Goal: Navigation & Orientation: Find specific page/section

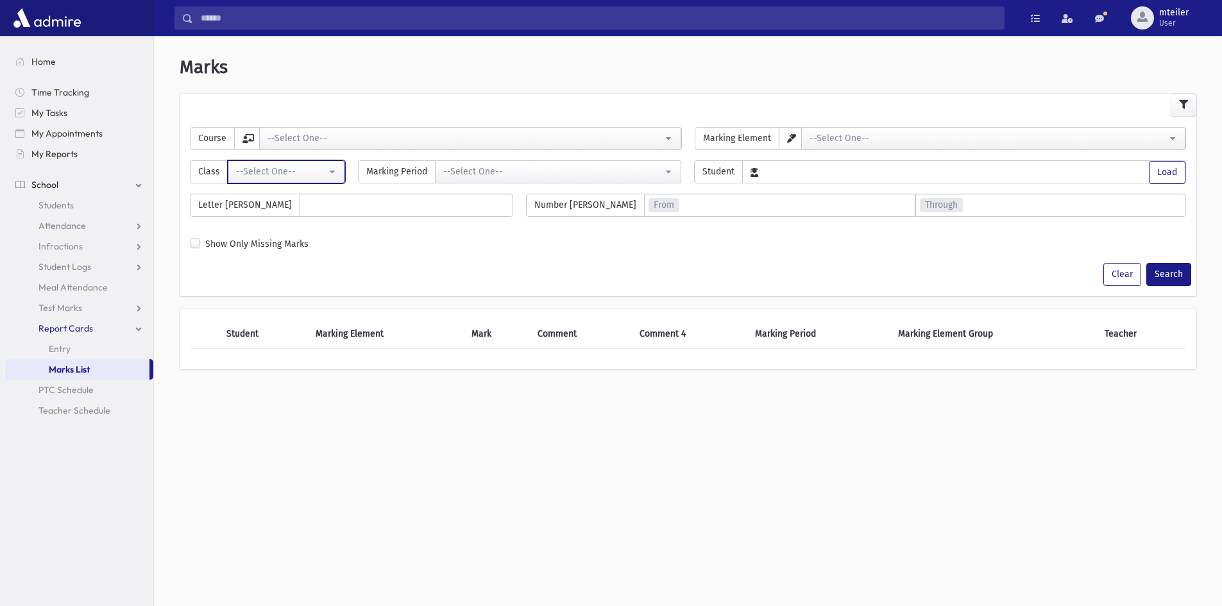
click at [295, 167] on div "--Select One--" at bounding box center [281, 171] width 90 height 13
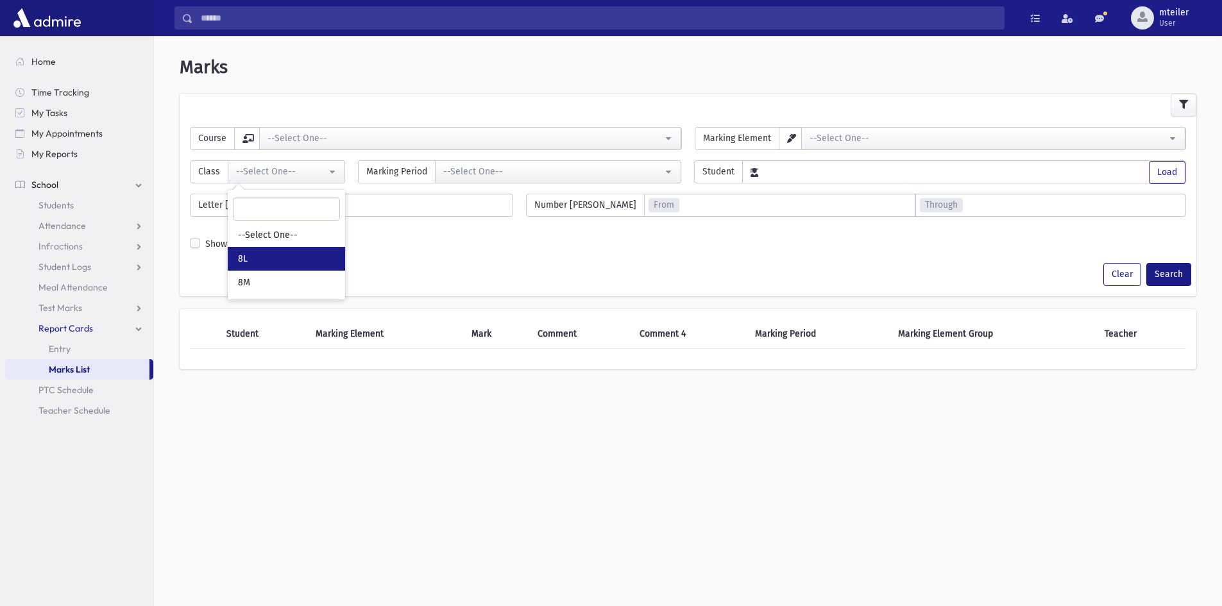
click at [289, 253] on link "8L" at bounding box center [286, 259] width 117 height 24
select select "*"
click at [99, 210] on link "Students" at bounding box center [79, 205] width 148 height 21
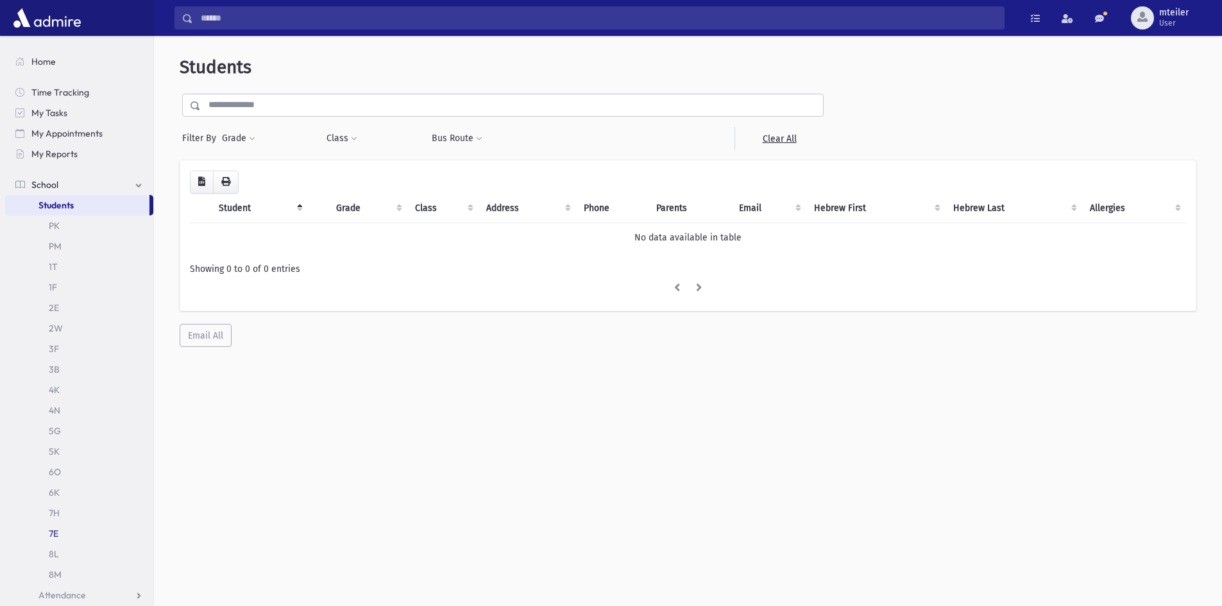
click at [53, 544] on link "7E" at bounding box center [79, 534] width 148 height 21
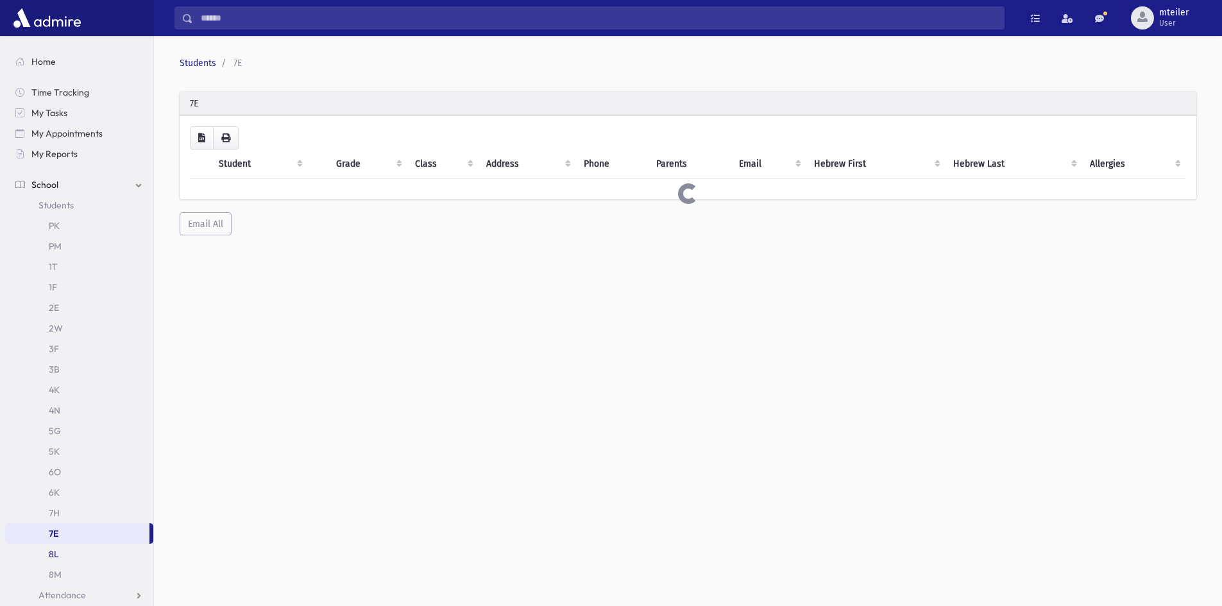
click at [58, 551] on link "8L" at bounding box center [79, 554] width 148 height 21
click at [55, 565] on link "8M" at bounding box center [79, 575] width 148 height 21
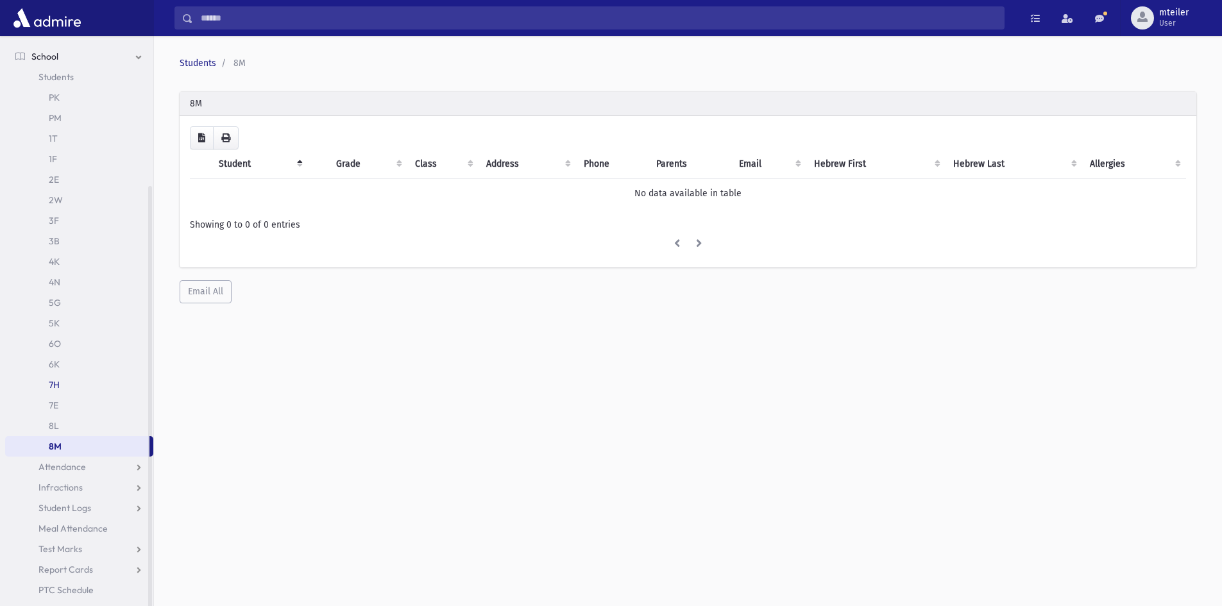
scroll to position [34, 0]
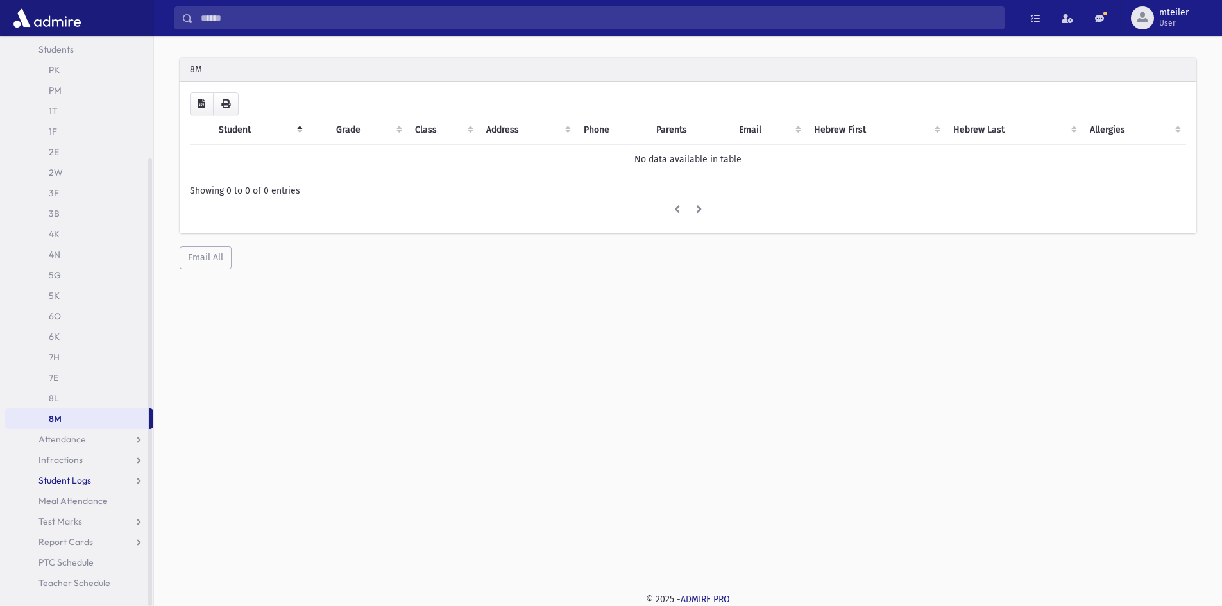
click at [105, 481] on link "Student Logs" at bounding box center [79, 480] width 148 height 21
click at [83, 501] on link "Entry" at bounding box center [79, 501] width 148 height 21
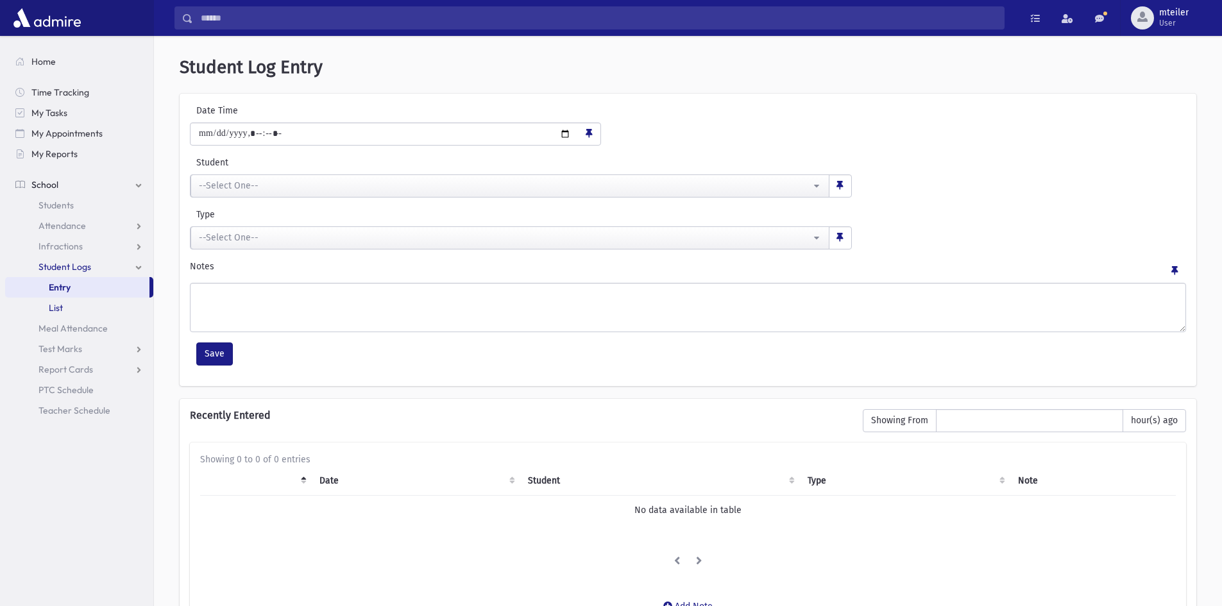
click at [42, 308] on link "List" at bounding box center [79, 308] width 148 height 21
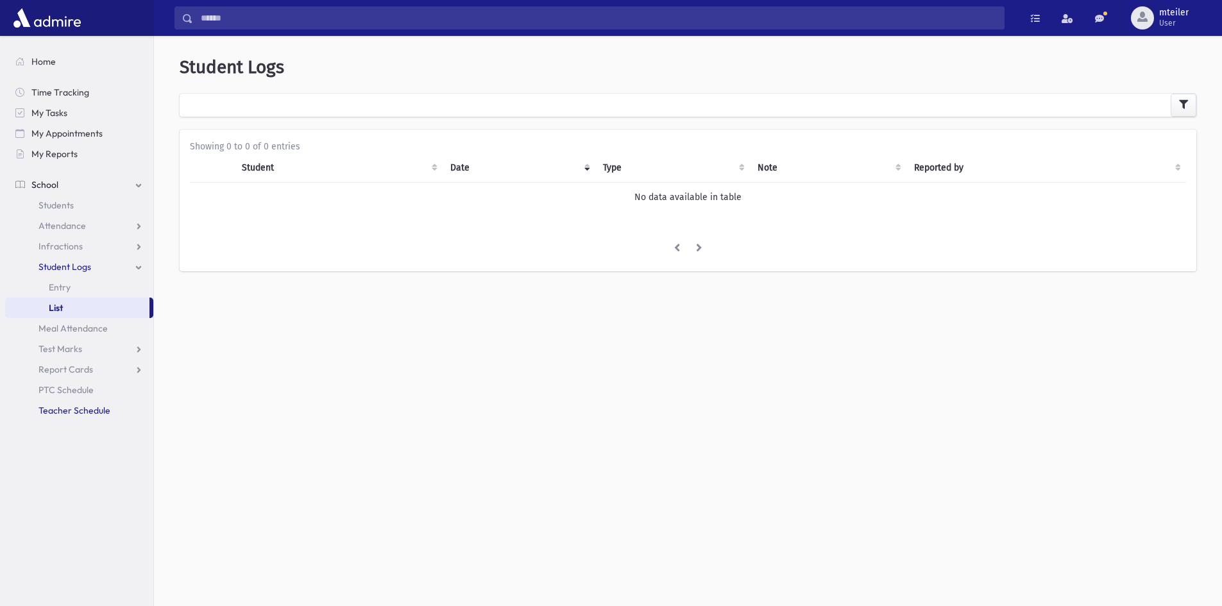
click at [53, 415] on span "Teacher Schedule" at bounding box center [75, 411] width 72 height 12
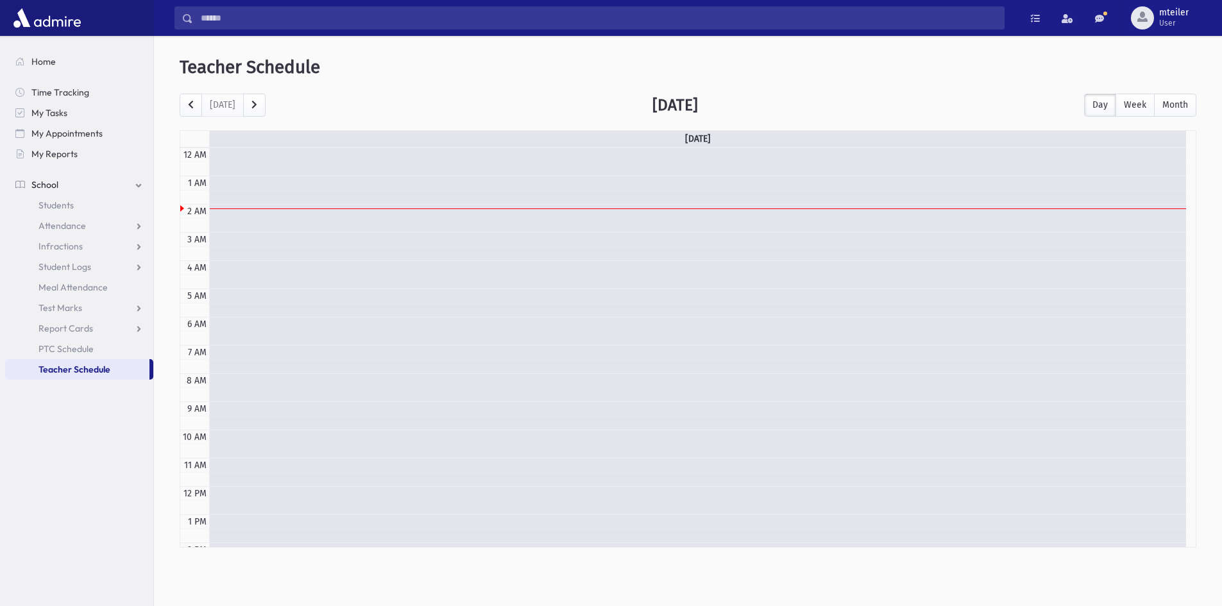
scroll to position [170, 0]
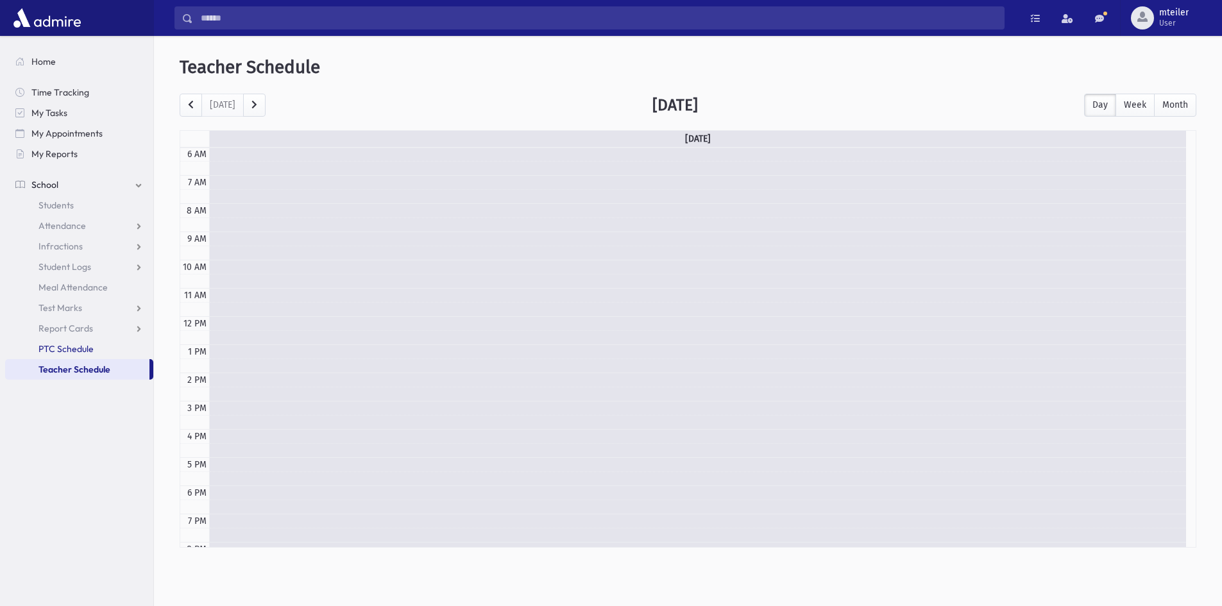
click at [71, 352] on span "PTC Schedule" at bounding box center [66, 349] width 55 height 12
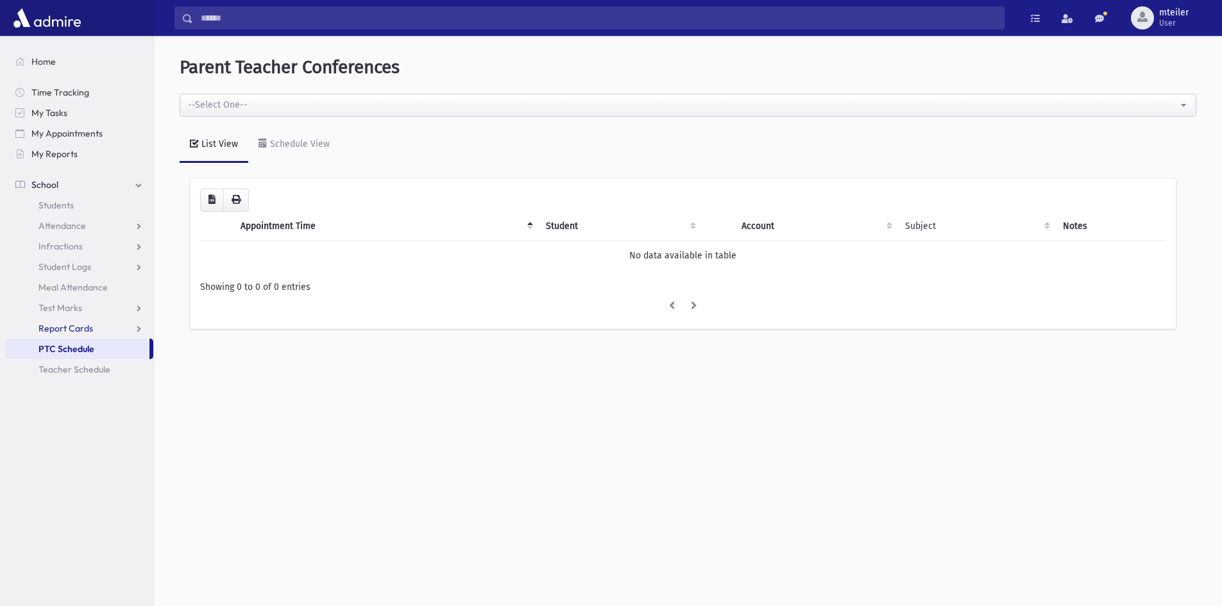
click at [67, 320] on link "Report Cards" at bounding box center [79, 328] width 148 height 21
click at [70, 360] on link "Marks List" at bounding box center [79, 369] width 148 height 21
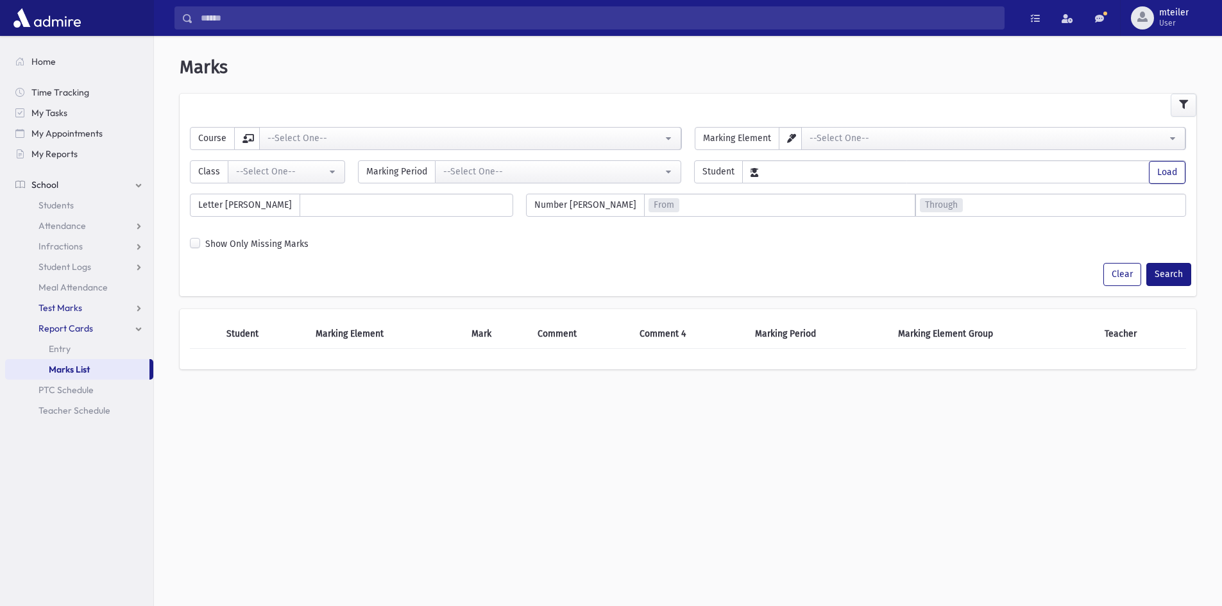
click at [71, 313] on span "Test Marks" at bounding box center [61, 308] width 44 height 12
click at [83, 280] on link "Meal Attendance" at bounding box center [79, 287] width 148 height 21
